Goal: Information Seeking & Learning: Compare options

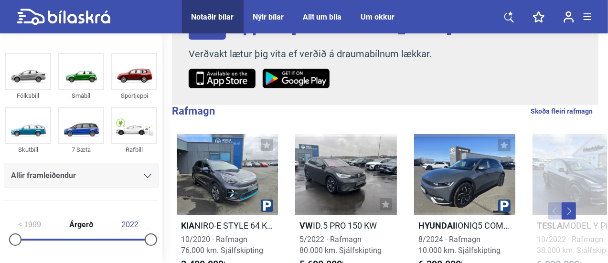
scroll to position [137, 0]
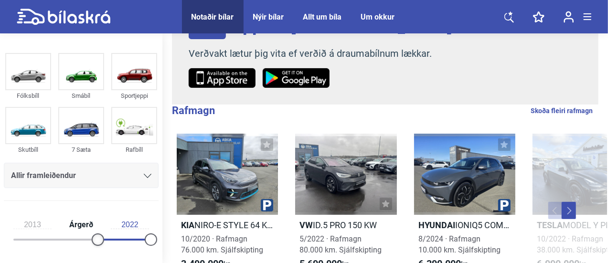
type input "2014"
drag, startPoint x: 15, startPoint y: 239, endPoint x: 102, endPoint y: 242, distance: 87.4
click at [102, 242] on div at bounding box center [103, 239] width 12 height 12
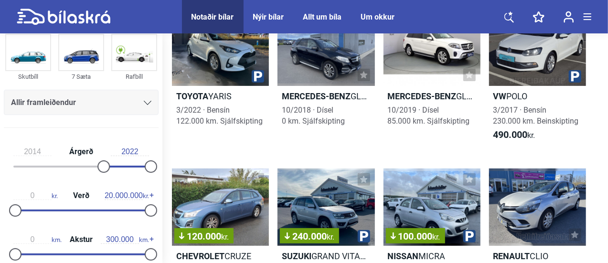
scroll to position [74, 0]
type input "1.800.000"
drag, startPoint x: 149, startPoint y: 210, endPoint x: 29, endPoint y: 215, distance: 120.9
click at [29, 215] on div at bounding box center [27, 210] width 12 height 12
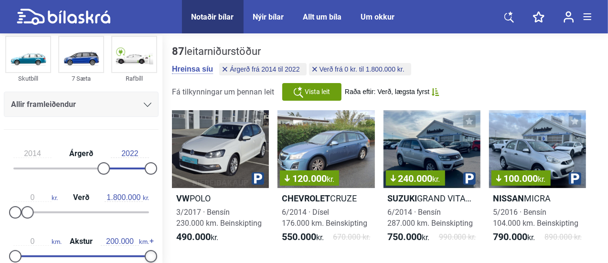
type input "180.000"
drag, startPoint x: 147, startPoint y: 254, endPoint x: 94, endPoint y: 253, distance: 53.0
click at [94, 253] on div at bounding box center [96, 256] width 12 height 12
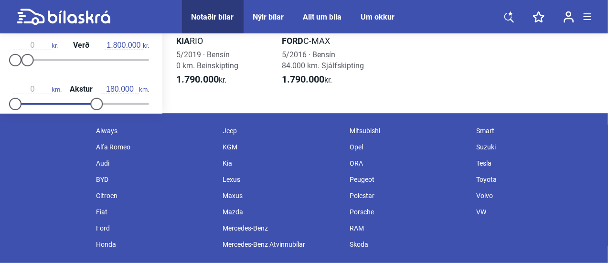
scroll to position [3152, 0]
